Goal: Task Accomplishment & Management: Manage account settings

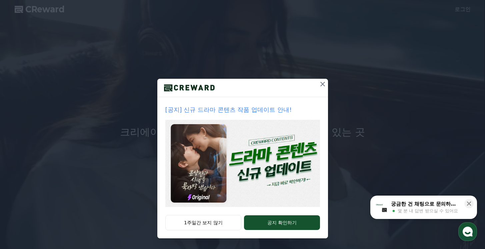
scroll to position [1, 0]
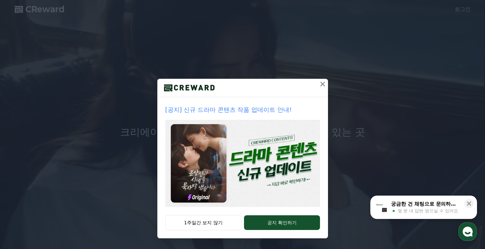
click at [318, 89] on div at bounding box center [323, 88] width 11 height 18
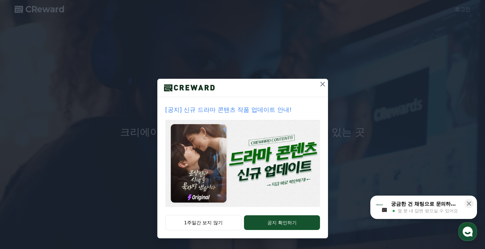
click at [319, 87] on icon at bounding box center [323, 84] width 8 height 8
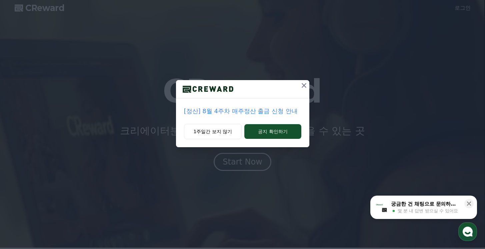
click at [306, 87] on icon at bounding box center [304, 85] width 8 height 8
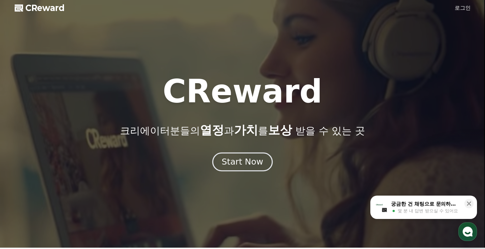
click at [261, 161] on button "Start Now" at bounding box center [242, 161] width 60 height 19
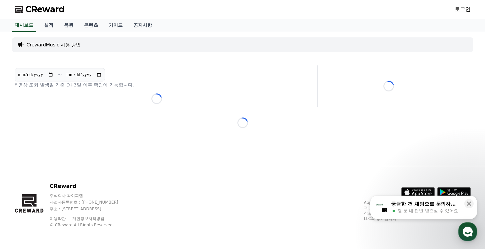
click at [468, 7] on link "로그인" at bounding box center [463, 9] width 16 height 8
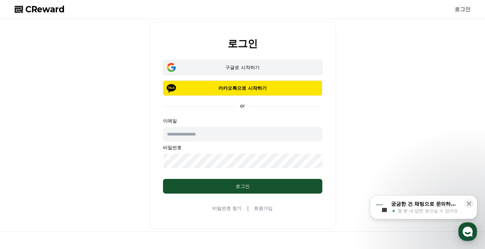
click at [270, 70] on div "구글로 시작하기" at bounding box center [243, 67] width 140 height 7
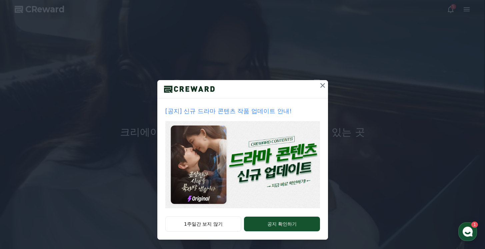
click at [319, 84] on icon at bounding box center [323, 85] width 8 height 8
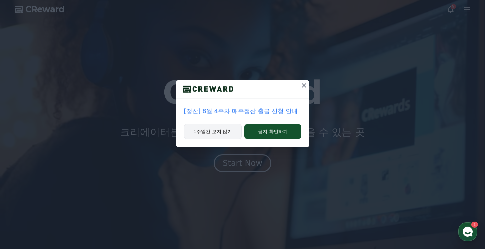
click at [222, 131] on button "1주일간 보지 않기" at bounding box center [213, 131] width 58 height 15
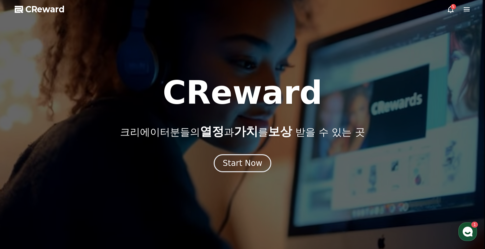
click at [472, 13] on div at bounding box center [242, 124] width 485 height 249
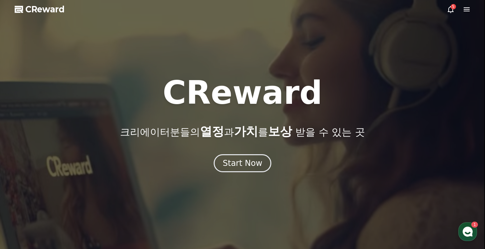
click at [470, 12] on icon at bounding box center [467, 9] width 8 height 8
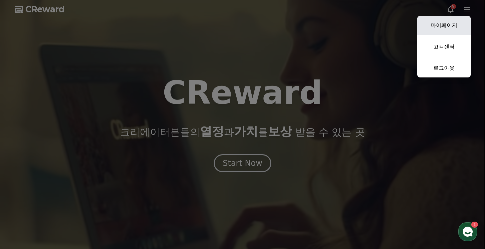
click at [450, 21] on link "마이페이지" at bounding box center [444, 25] width 53 height 19
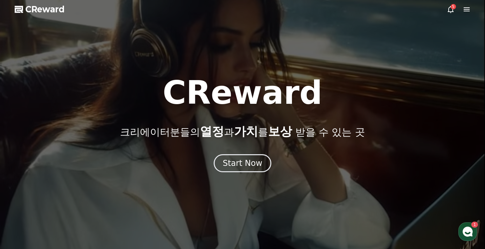
select select "**********"
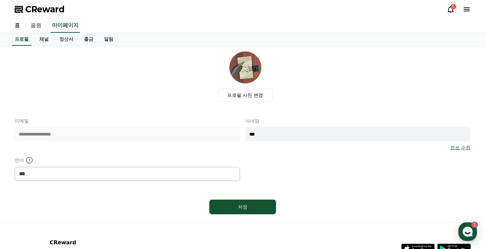
click at [32, 26] on link "음원" at bounding box center [35, 26] width 21 height 14
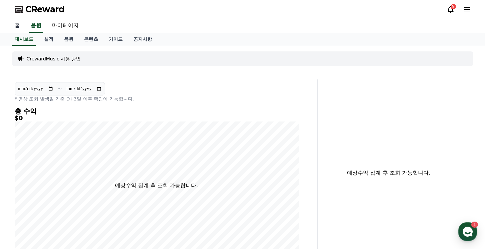
click at [16, 26] on link "홈" at bounding box center [17, 26] width 16 height 14
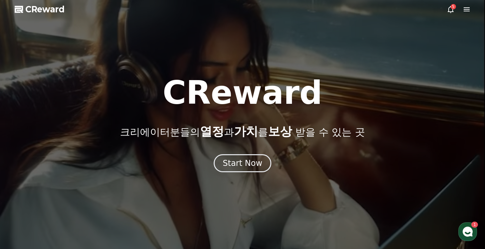
click at [464, 10] on icon at bounding box center [467, 9] width 8 height 8
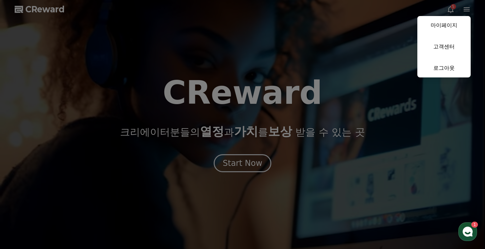
click at [443, 9] on button "close" at bounding box center [242, 124] width 485 height 249
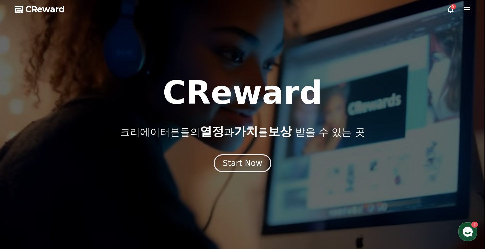
click at [446, 10] on div at bounding box center [242, 124] width 485 height 249
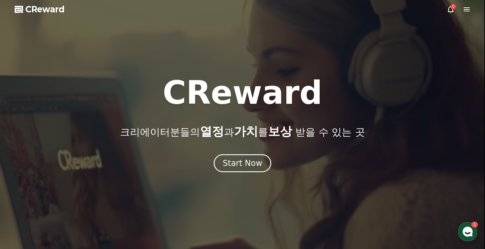
click at [448, 10] on icon at bounding box center [451, 9] width 8 height 8
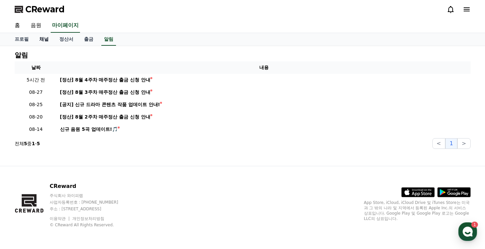
click at [45, 38] on link "채널" at bounding box center [44, 39] width 20 height 13
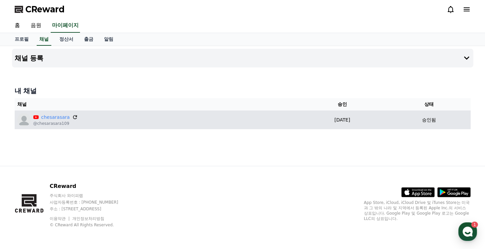
click at [73, 118] on icon at bounding box center [75, 117] width 4 height 4
click at [49, 121] on p "@chesarasara109" at bounding box center [55, 123] width 45 height 5
click at [73, 117] on icon at bounding box center [75, 117] width 4 height 4
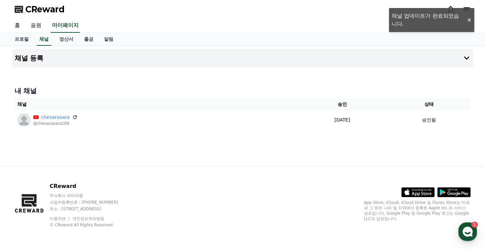
click at [467, 19] on div "홈 음원 마이페이지" at bounding box center [242, 26] width 467 height 14
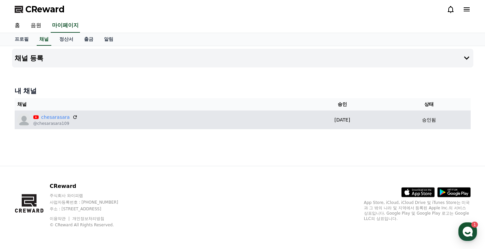
click at [25, 122] on img at bounding box center [23, 119] width 13 height 13
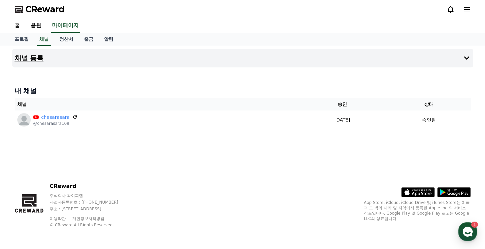
click at [461, 58] on button "채널 등록" at bounding box center [243, 58] width 462 height 19
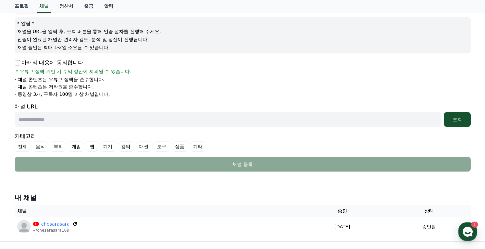
scroll to position [75, 0]
click at [62, 4] on link "정산서" at bounding box center [66, 6] width 25 height 13
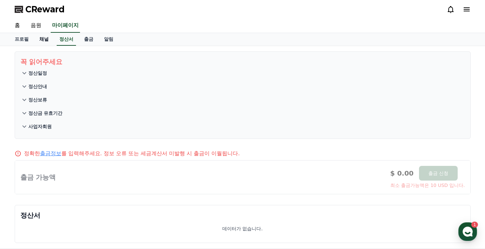
click at [43, 40] on link "채널" at bounding box center [44, 39] width 20 height 13
click at [43, 39] on link "채널" at bounding box center [44, 39] width 15 height 13
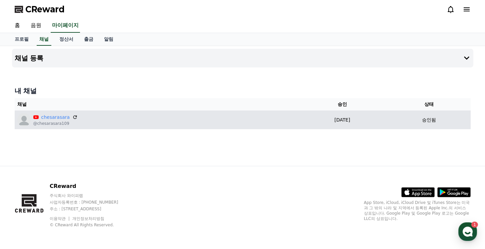
click at [68, 115] on p "chesarasara" at bounding box center [55, 117] width 45 height 7
click at [72, 116] on icon at bounding box center [75, 117] width 6 height 6
click at [26, 115] on img at bounding box center [23, 119] width 13 height 13
click at [24, 118] on img at bounding box center [23, 119] width 13 height 13
